Goal: Task Accomplishment & Management: Manage account settings

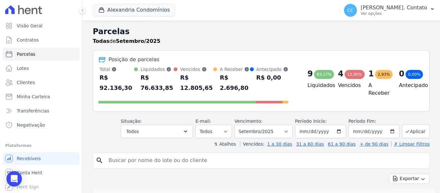
select select
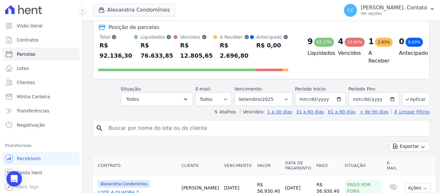
scroll to position [30, 0]
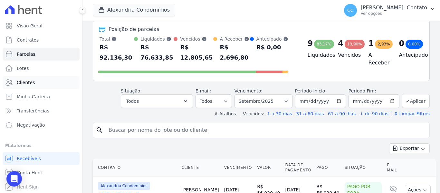
click at [32, 80] on span "Clientes" at bounding box center [26, 82] width 18 height 6
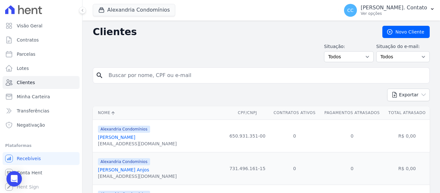
click at [128, 76] on input "search" at bounding box center [266, 75] width 322 height 13
type input "eduardo"
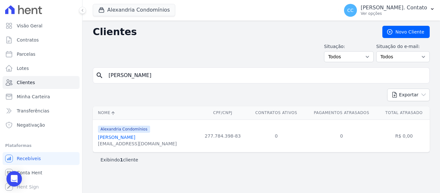
click at [135, 136] on link "Eduardo Miyamoto Leonel" at bounding box center [116, 137] width 37 height 5
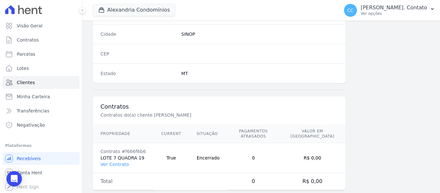
scroll to position [410, 0]
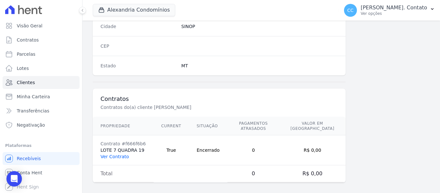
click at [110, 154] on link "Ver Contrato" at bounding box center [114, 156] width 28 height 5
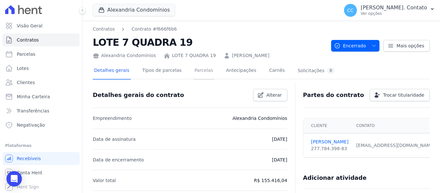
click at [195, 70] on link "Parcelas" at bounding box center [203, 70] width 21 height 17
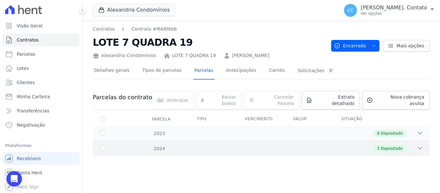
click at [411, 145] on div "3 Depositado" at bounding box center [277, 148] width 291 height 7
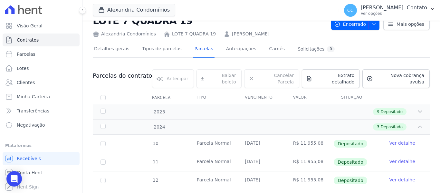
scroll to position [32, 0]
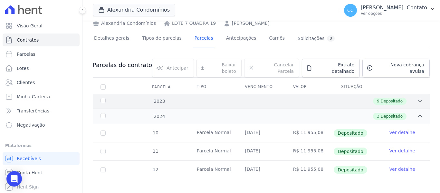
click at [417, 98] on icon at bounding box center [420, 101] width 6 height 6
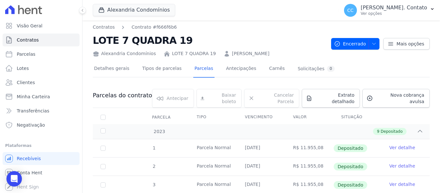
scroll to position [0, 0]
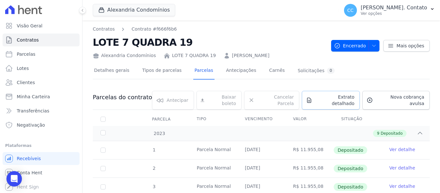
click at [329, 96] on span "Extrato detalhado" at bounding box center [335, 100] width 40 height 13
click at [423, 99] on span "Exportar PDF" at bounding box center [419, 98] width 34 height 6
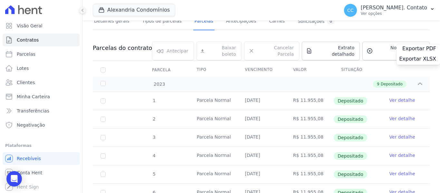
scroll to position [64, 0]
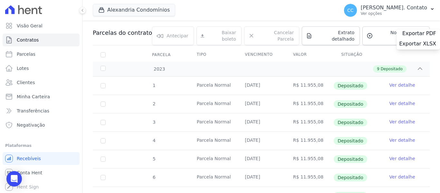
click at [244, 12] on div "Alexandria Condomínios Alexandria Alexandria Condomínios LEIDENS INCORPORACOES …" at bounding box center [214, 10] width 243 height 21
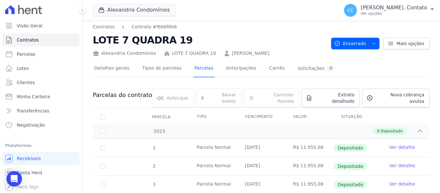
scroll to position [0, 0]
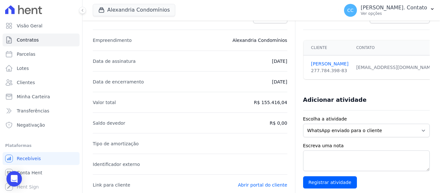
scroll to position [30, 0]
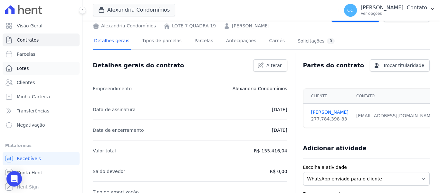
click at [19, 68] on span "Lotes" at bounding box center [23, 68] width 12 height 6
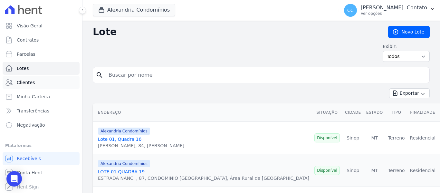
click at [25, 82] on span "Clientes" at bounding box center [26, 82] width 18 height 6
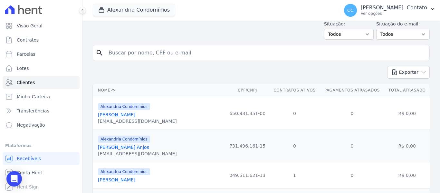
scroll to position [32, 0]
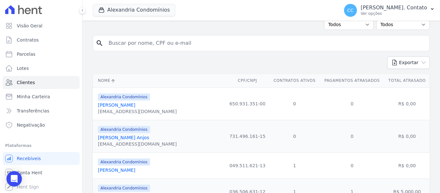
click at [114, 169] on link "Ana Carla Bueno Machado" at bounding box center [116, 169] width 37 height 5
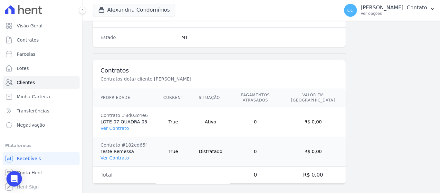
scroll to position [439, 0]
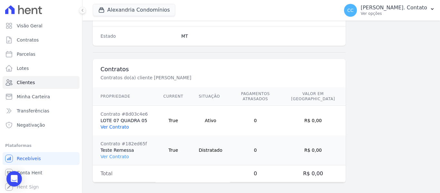
click at [119, 124] on link "Ver Contrato" at bounding box center [114, 126] width 28 height 5
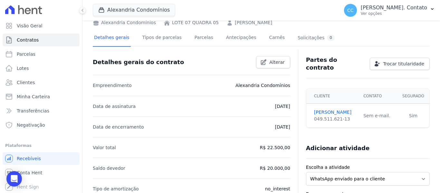
scroll to position [32, 0]
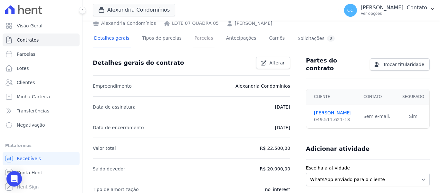
click at [197, 37] on link "Parcelas" at bounding box center [203, 38] width 21 height 17
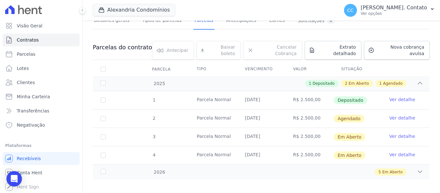
scroll to position [51, 0]
click at [417, 79] on icon at bounding box center [420, 82] width 6 height 6
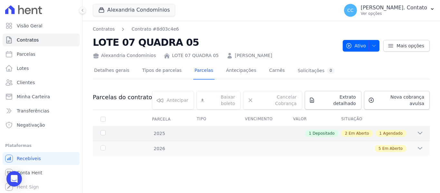
click at [417, 130] on icon at bounding box center [420, 133] width 6 height 6
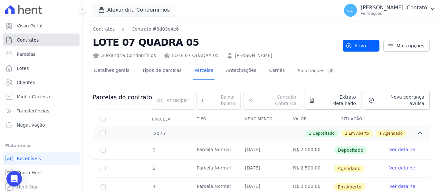
click at [38, 36] on link "Contratos" at bounding box center [41, 39] width 77 height 13
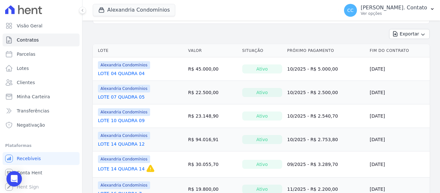
scroll to position [64, 0]
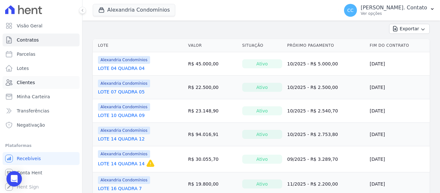
click at [18, 82] on span "Clientes" at bounding box center [26, 82] width 18 height 6
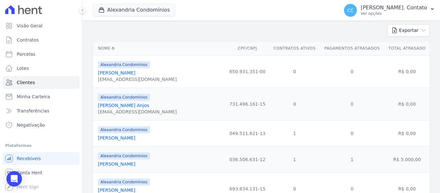
scroll to position [97, 0]
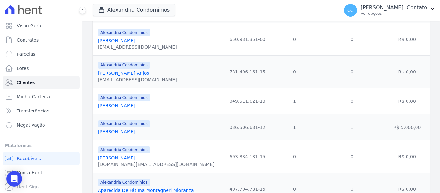
click at [111, 134] on link "Andre Inacio Silva Neto" at bounding box center [116, 131] width 37 height 5
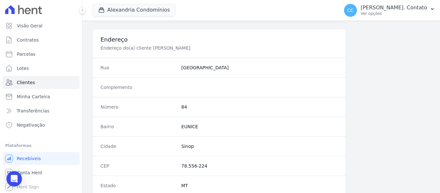
scroll to position [410, 0]
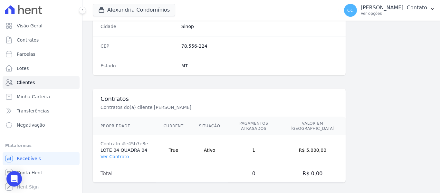
click at [124, 155] on td "Contrato #e45b7e8e LOTE 04 QUADRA 04 Ver Contrato" at bounding box center [124, 150] width 63 height 30
click at [119, 154] on link "Ver Contrato" at bounding box center [114, 156] width 28 height 5
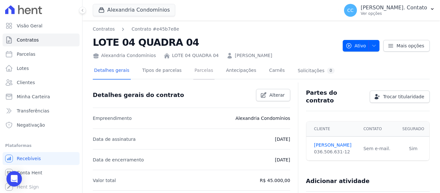
click at [198, 70] on link "Parcelas" at bounding box center [203, 70] width 21 height 17
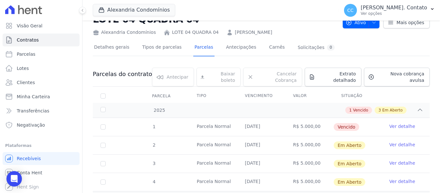
scroll to position [51, 0]
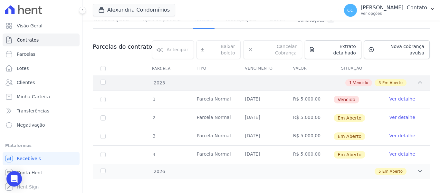
click at [417, 79] on icon at bounding box center [420, 82] width 6 height 6
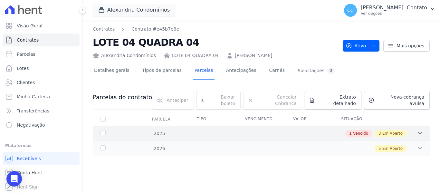
scroll to position [0, 0]
click at [417, 130] on icon at bounding box center [420, 133] width 6 height 6
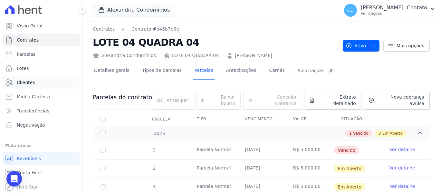
click at [26, 79] on link "Clientes" at bounding box center [41, 82] width 77 height 13
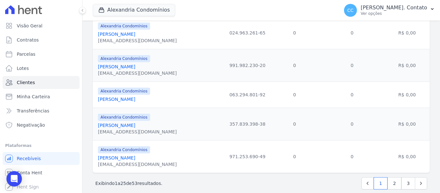
scroll to position [749, 0]
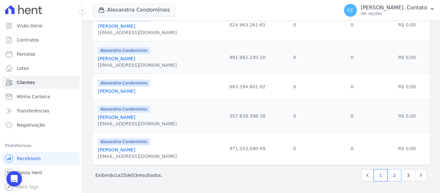
click at [392, 177] on link "2" at bounding box center [394, 175] width 14 height 12
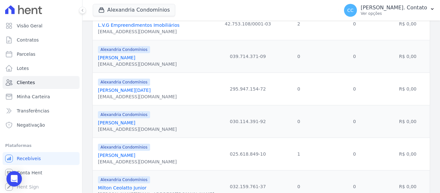
scroll to position [322, 0]
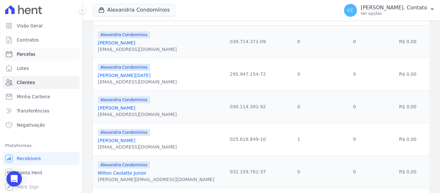
click at [24, 51] on span "Parcelas" at bounding box center [26, 54] width 19 height 6
select select
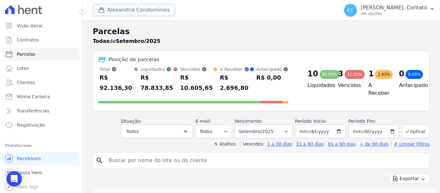
click at [126, 10] on button "Alexandria Condomínios" at bounding box center [134, 10] width 82 height 12
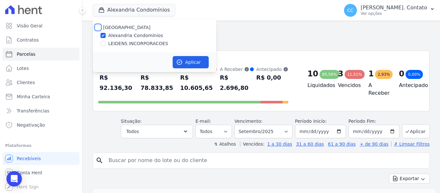
click at [100, 26] on input "[GEOGRAPHIC_DATA]" at bounding box center [97, 27] width 5 height 5
checkbox input "true"
click at [197, 59] on button "Aplicar" at bounding box center [191, 62] width 36 height 12
select select
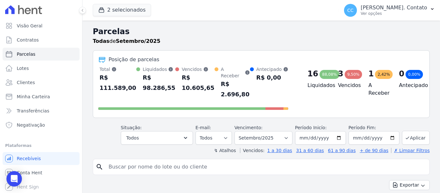
click at [299, 40] on div "Todas de Setembro/2025" at bounding box center [261, 41] width 337 height 8
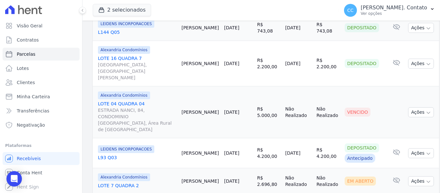
scroll to position [815, 0]
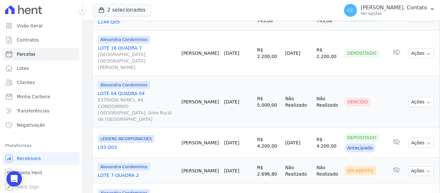
select select
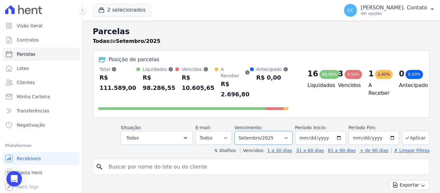
click at [290, 133] on select "Filtrar por período ──────── Todos os meses Março/2023 Abril/2023 Maio/2023 Jun…" at bounding box center [263, 138] width 58 height 14
select select "10/2025"
click at [239, 131] on select "Filtrar por período ──────── Todos os meses Março/2023 Abril/2023 Maio/2023 Jun…" at bounding box center [263, 138] width 58 height 14
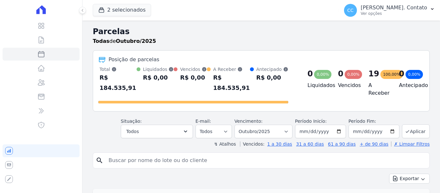
select select
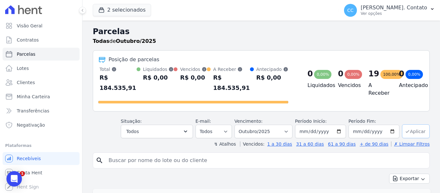
click at [416, 124] on button "Aplicar" at bounding box center [416, 131] width 28 height 14
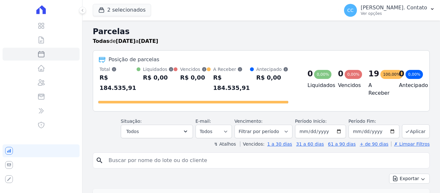
select select
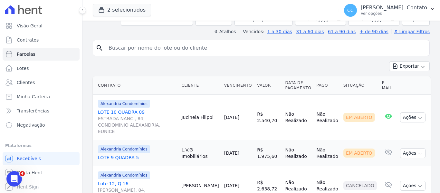
scroll to position [64, 0]
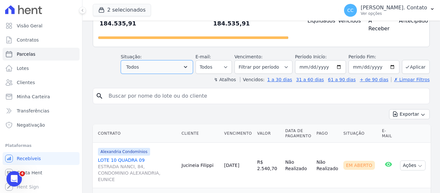
click at [193, 60] on button "Todos" at bounding box center [157, 67] width 72 height 14
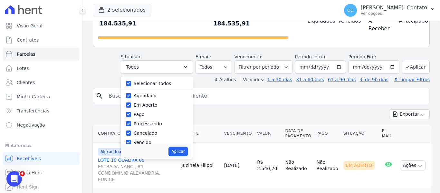
click at [156, 81] on label "Selecionar todos" at bounding box center [153, 83] width 38 height 5
click at [131, 81] on input "Selecionar todos" at bounding box center [128, 83] width 5 height 5
checkbox input "false"
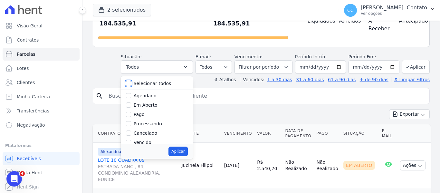
checkbox input "false"
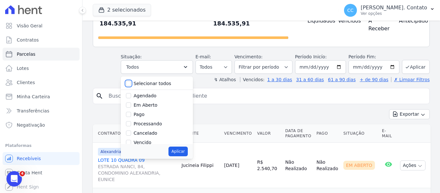
checkbox input "false"
click at [152, 102] on label "Em Aberto" at bounding box center [146, 104] width 24 height 5
click at [131, 102] on input "Em Aberto" at bounding box center [128, 104] width 5 height 5
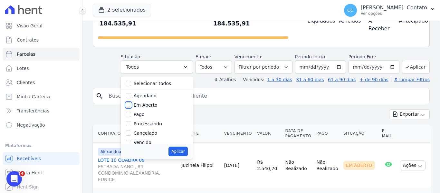
checkbox input "true"
click at [185, 146] on button "Aplicar" at bounding box center [177, 151] width 19 height 10
select select "pending"
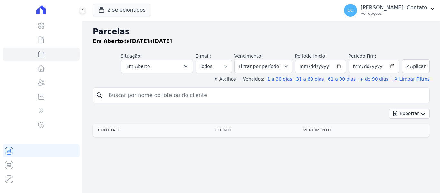
select select
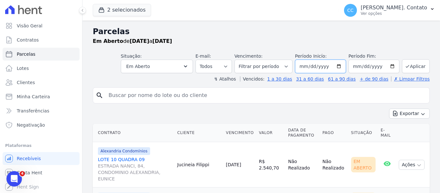
click at [337, 66] on input "[DATE]" at bounding box center [320, 67] width 51 height 14
click at [335, 34] on h2 "Parcelas" at bounding box center [261, 32] width 337 height 12
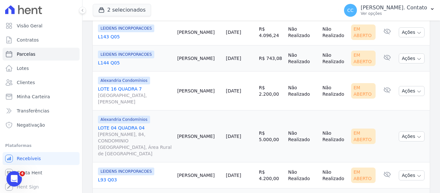
scroll to position [451, 0]
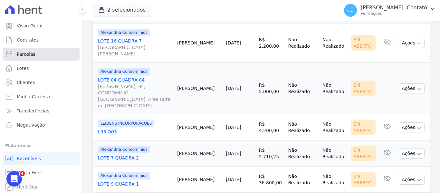
click at [48, 52] on link "Parcelas" at bounding box center [41, 54] width 77 height 13
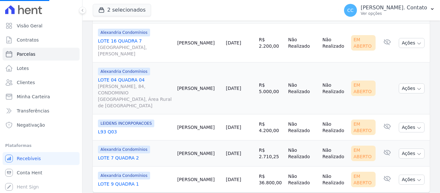
select select
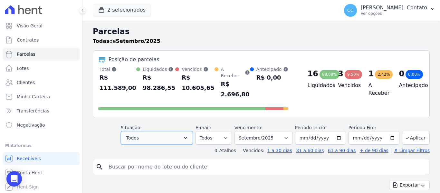
click at [193, 131] on button "Todos" at bounding box center [157, 138] width 72 height 14
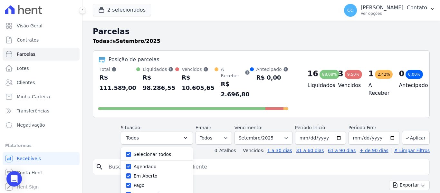
click at [177, 150] on div "Selecionar todos" at bounding box center [157, 154] width 62 height 9
click at [162, 152] on label "Selecionar todos" at bounding box center [153, 154] width 38 height 5
click at [131, 152] on input "Selecionar todos" at bounding box center [128, 154] width 5 height 5
checkbox input "false"
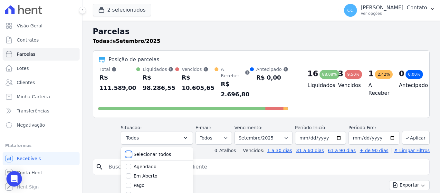
checkbox input "false"
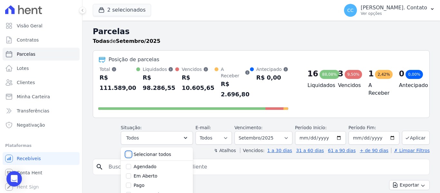
checkbox input "false"
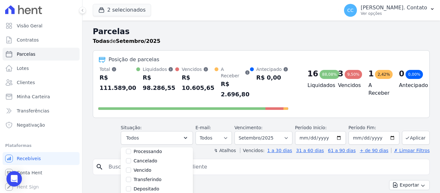
click at [156, 186] on label "Depositado" at bounding box center [147, 188] width 26 height 5
click at [131, 186] on input "Depositado" at bounding box center [128, 188] width 5 height 5
checkbox input "true"
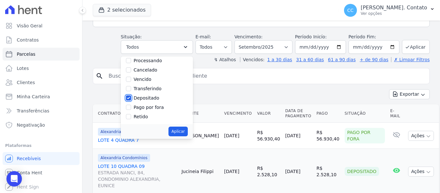
scroll to position [97, 0]
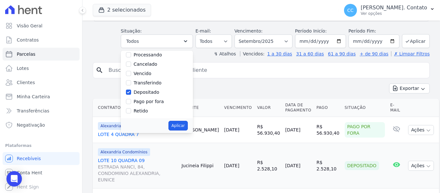
click at [180, 121] on button "Aplicar" at bounding box center [177, 126] width 19 height 10
select select "deposited"
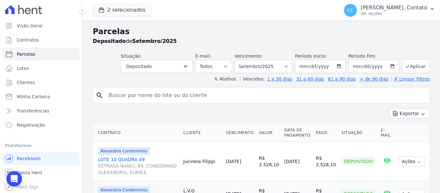
select select
click at [407, 111] on button "Exportar" at bounding box center [409, 114] width 41 height 10
click at [394, 127] on span "Exportar PDF" at bounding box center [409, 129] width 34 height 6
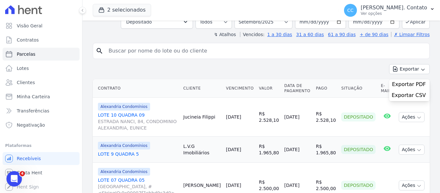
scroll to position [34, 0]
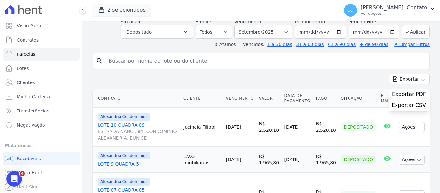
click at [273, 66] on input "search" at bounding box center [266, 60] width 322 height 13
click at [276, 63] on input "search" at bounding box center [266, 60] width 322 height 13
click at [319, 67] on div "search" at bounding box center [261, 61] width 337 height 16
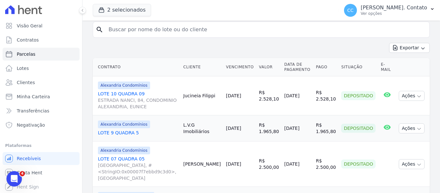
scroll to position [70, 0]
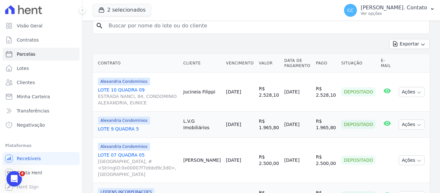
click at [95, 46] on div "Exportar Exportar PDF Exportar CSV" at bounding box center [261, 46] width 337 height 15
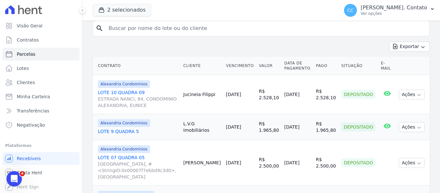
scroll to position [0, 0]
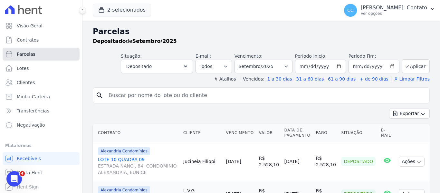
click at [29, 55] on span "Parcelas" at bounding box center [26, 54] width 19 height 6
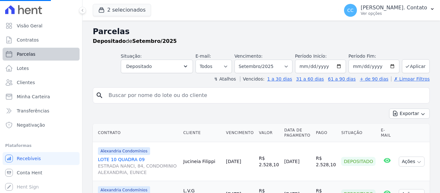
select select
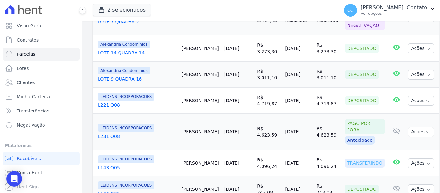
scroll to position [644, 0]
drag, startPoint x: 182, startPoint y: 120, endPoint x: 218, endPoint y: 128, distance: 37.1
click at [218, 150] on tr "LEIDENS INCORPORACOES L143 Q05 Fabio Bohmer 20/09/2025 R$ 4.096,24 22/09/2025 R…" at bounding box center [266, 163] width 346 height 26
click at [209, 150] on td "[PERSON_NAME]" at bounding box center [200, 163] width 42 height 26
drag, startPoint x: 186, startPoint y: 120, endPoint x: 265, endPoint y: 130, distance: 79.4
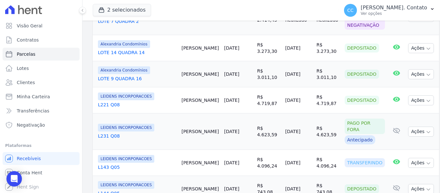
click at [265, 150] on tr "LEIDENS INCORPORACOES L143 Q05 Fabio Bohmer 20/09/2025 R$ 4.096,24 22/09/2025 R…" at bounding box center [266, 163] width 346 height 26
click at [222, 150] on td "[DATE]" at bounding box center [238, 163] width 33 height 26
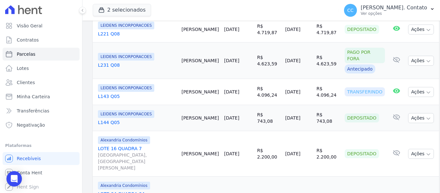
scroll to position [741, 0]
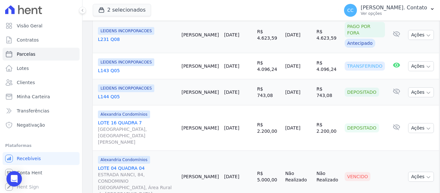
drag, startPoint x: 184, startPoint y: 86, endPoint x: 301, endPoint y: 90, distance: 116.6
click at [301, 105] on tr "Alexandria Condomínios LOTE 16 QUADRA 7 Avenida Pantanal, Jardim Maria Vindilin…" at bounding box center [266, 127] width 346 height 45
copy tr "Silvio Pauli 20/09/2025 R$ 2.200,00 22/09/2025"
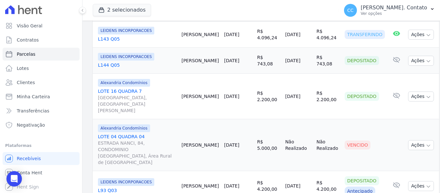
scroll to position [773, 0]
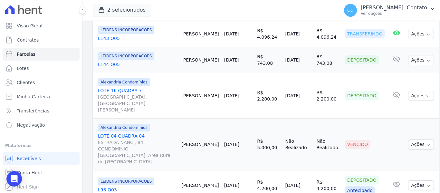
click at [258, 118] on td "R$ 5.000,00" at bounding box center [268, 144] width 28 height 52
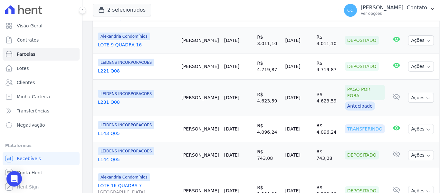
scroll to position [676, 0]
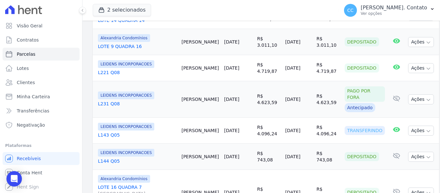
click at [179, 55] on td "LEIDENS INCORPORACOES L221 Q08" at bounding box center [136, 68] width 86 height 26
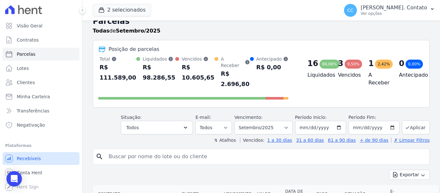
scroll to position [0, 0]
click at [30, 174] on span "Conta Hent" at bounding box center [29, 172] width 25 height 6
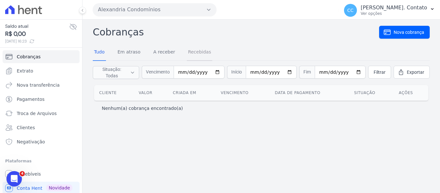
click at [190, 51] on link "Recebidas" at bounding box center [200, 52] width 26 height 17
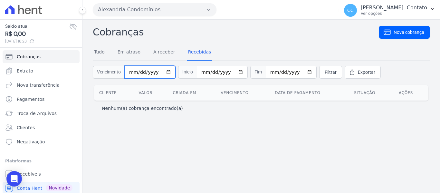
click at [129, 73] on input "date" at bounding box center [150, 72] width 51 height 13
type input "[DATE]"
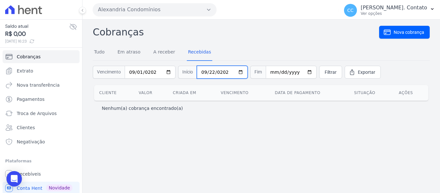
type input "[DATE]"
click at [360, 72] on span "Exportar" at bounding box center [366, 72] width 17 height 6
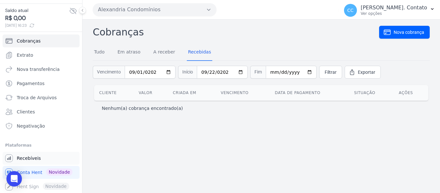
click at [29, 158] on span "Recebíveis" at bounding box center [29, 158] width 24 height 6
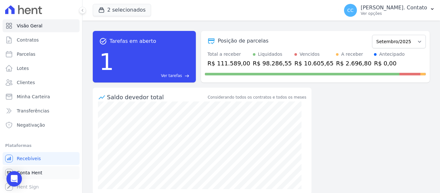
click at [30, 171] on span "Conta Hent" at bounding box center [29, 172] width 25 height 6
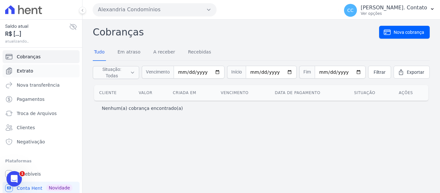
click at [28, 69] on span "Extrato" at bounding box center [25, 71] width 16 height 6
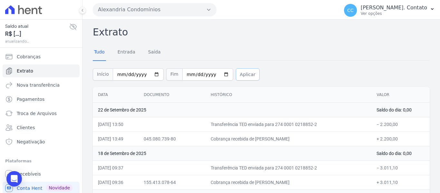
click at [240, 75] on button "Aplicar" at bounding box center [248, 74] width 24 height 12
click at [184, 12] on button "Alexandria Condomínios" at bounding box center [155, 9] width 124 height 13
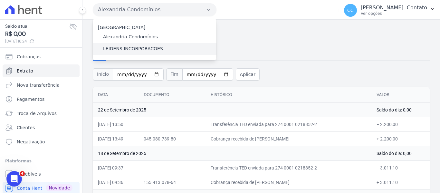
click at [126, 49] on label "LEIDENS INCORPORACOES" at bounding box center [133, 48] width 60 height 7
click at [0, 0] on input "LEIDENS INCORPORACOES" at bounding box center [0, 0] width 0 height 0
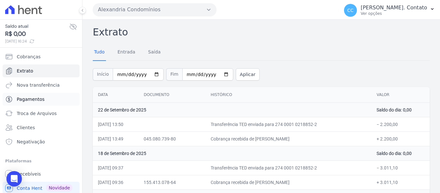
click at [26, 97] on span "Pagamentos" at bounding box center [31, 99] width 28 height 6
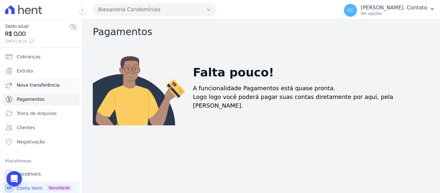
click at [28, 84] on span "Nova transferência" at bounding box center [38, 85] width 43 height 6
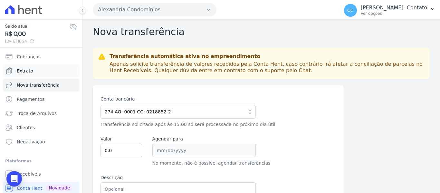
click at [27, 71] on span "Extrato" at bounding box center [25, 71] width 16 height 6
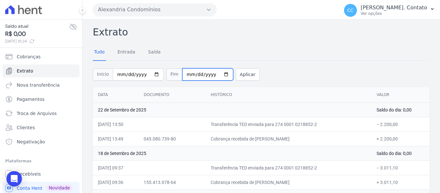
click at [216, 75] on input "[DATE]" at bounding box center [207, 74] width 51 height 12
type input "[DATE]"
click at [237, 74] on button "Aplicar" at bounding box center [248, 74] width 24 height 12
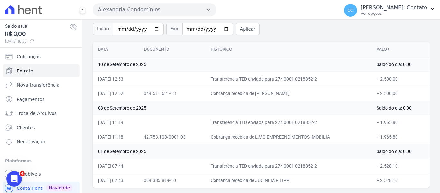
scroll to position [45, 0]
click at [152, 30] on input "[DATE]" at bounding box center [138, 29] width 51 height 12
type input "[DATE]"
click at [217, 30] on input "2025-09-10" at bounding box center [207, 29] width 51 height 12
type input "[DATE]"
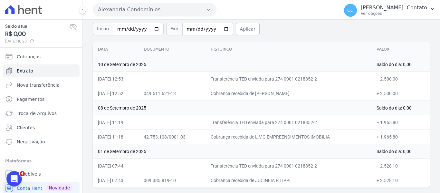
click at [246, 30] on button "Aplicar" at bounding box center [248, 29] width 24 height 12
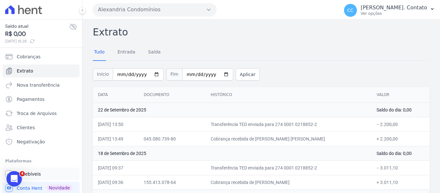
click at [27, 173] on span "Recebíveis" at bounding box center [29, 174] width 24 height 6
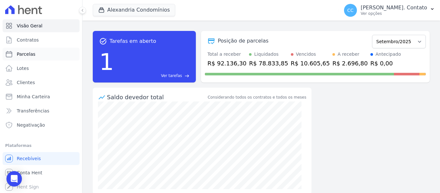
click at [29, 56] on span "Parcelas" at bounding box center [26, 54] width 19 height 6
select select
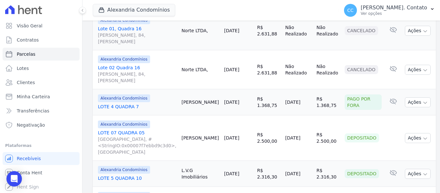
scroll to position [354, 0]
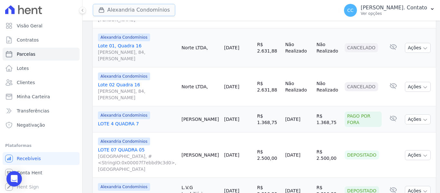
click at [151, 10] on button "Alexandria Condomínios" at bounding box center [134, 10] width 82 height 12
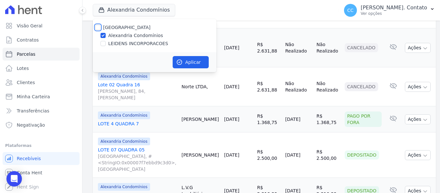
click at [97, 26] on input "[GEOGRAPHIC_DATA]" at bounding box center [97, 27] width 5 height 5
checkbox input "true"
click at [198, 60] on button "Aplicar" at bounding box center [191, 62] width 36 height 12
select select
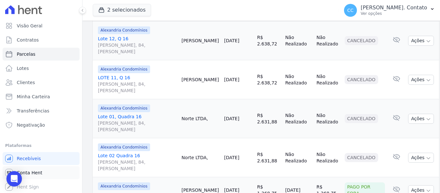
scroll to position [0, 0]
click at [42, 172] on link "Conta Hent" at bounding box center [41, 172] width 77 height 13
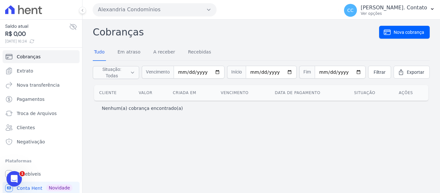
click at [150, 10] on button "Alexandria Condomínios" at bounding box center [155, 9] width 124 height 13
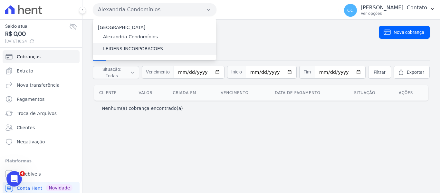
click at [131, 51] on label "LEIDENS INCORPORACOES" at bounding box center [133, 48] width 60 height 7
click at [0, 0] on input "LEIDENS INCORPORACOES" at bounding box center [0, 0] width 0 height 0
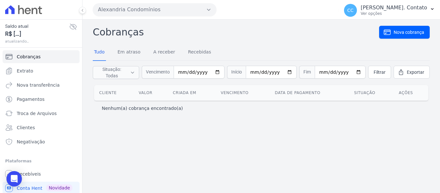
click at [156, 14] on button "Alexandria Condomínios" at bounding box center [155, 9] width 124 height 13
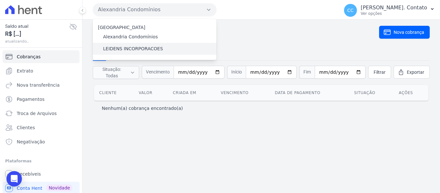
click at [130, 48] on label "LEIDENS INCORPORACOES" at bounding box center [133, 48] width 60 height 7
click at [0, 0] on input "LEIDENS INCORPORACOES" at bounding box center [0, 0] width 0 height 0
click at [130, 48] on label "LEIDENS INCORPORACOES" at bounding box center [133, 48] width 60 height 7
click at [0, 0] on input "LEIDENS INCORPORACOES" at bounding box center [0, 0] width 0 height 0
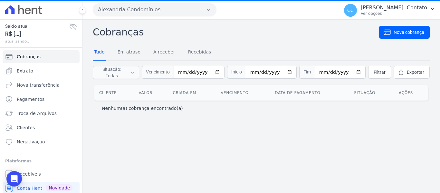
click at [178, 14] on button "Alexandria Condomínios" at bounding box center [155, 9] width 124 height 13
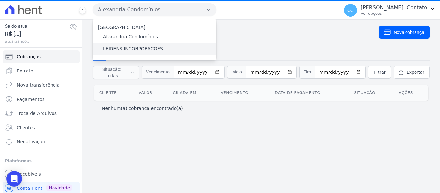
click at [125, 50] on label "LEIDENS INCORPORACOES" at bounding box center [133, 48] width 60 height 7
click at [0, 0] on input "LEIDENS INCORPORACOES" at bounding box center [0, 0] width 0 height 0
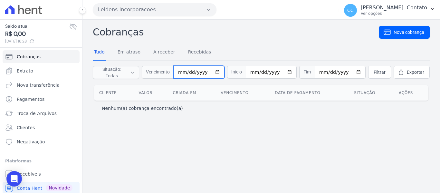
click at [186, 72] on input "date" at bounding box center [199, 72] width 51 height 13
click at [32, 71] on link "Extrato" at bounding box center [41, 70] width 77 height 13
